Goal: Navigation & Orientation: Go to known website

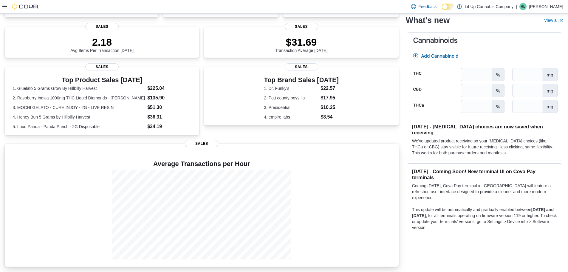
scroll to position [134, 0]
